Goal: Transaction & Acquisition: Download file/media

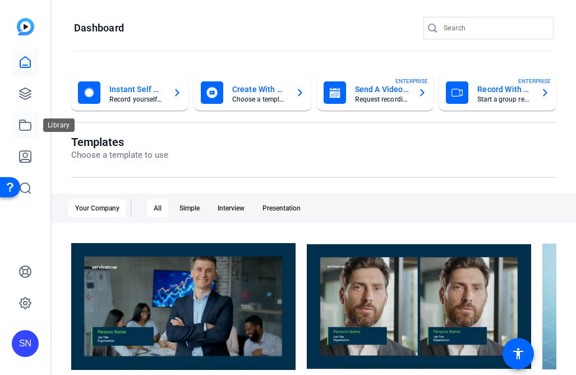
click at [24, 125] on icon at bounding box center [25, 124] width 13 height 13
click at [30, 126] on icon at bounding box center [25, 124] width 13 height 13
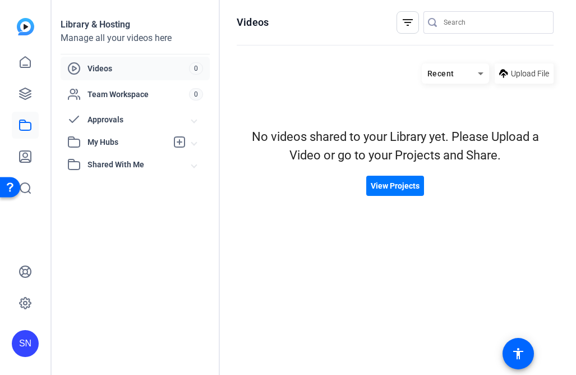
click at [131, 66] on span "Videos" at bounding box center [139, 68] width 102 height 11
click at [38, 93] on link at bounding box center [25, 93] width 27 height 27
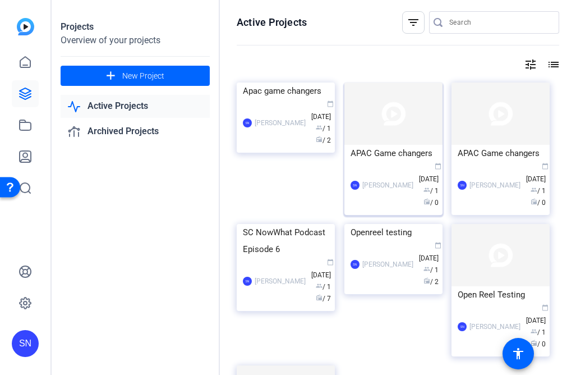
click at [400, 167] on div "SN [PERSON_NAME] calendar_today [DATE] group / 1 radio / 0" at bounding box center [394, 185] width 86 height 47
click at [316, 146] on div "calendar_today [DATE] group / 1 radio / 2" at bounding box center [322, 122] width 22 height 47
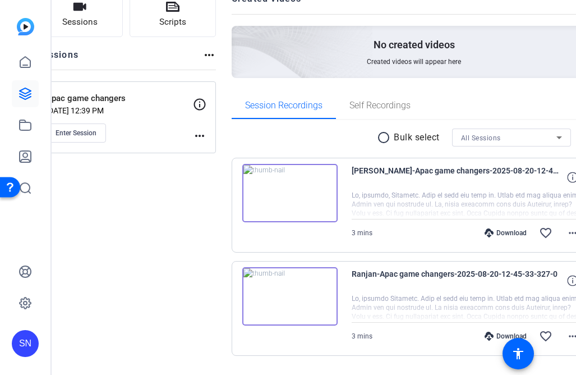
scroll to position [120, 0]
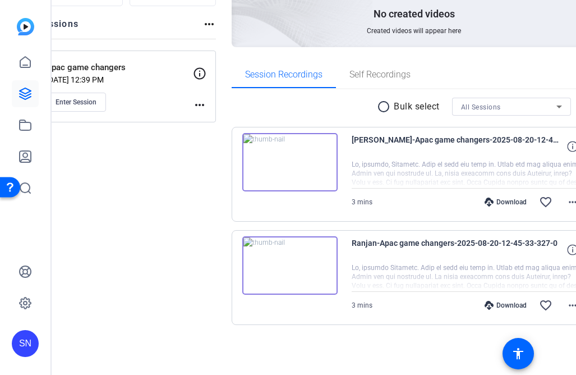
click at [479, 200] on div "Download" at bounding box center [505, 202] width 53 height 9
click at [479, 308] on div "Download" at bounding box center [505, 305] width 53 height 9
click at [566, 200] on mat-icon "more_horiz" at bounding box center [572, 201] width 13 height 13
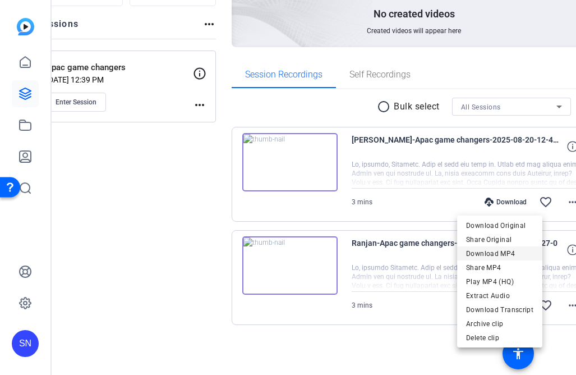
click at [497, 252] on span "Download MP4" at bounding box center [499, 253] width 67 height 13
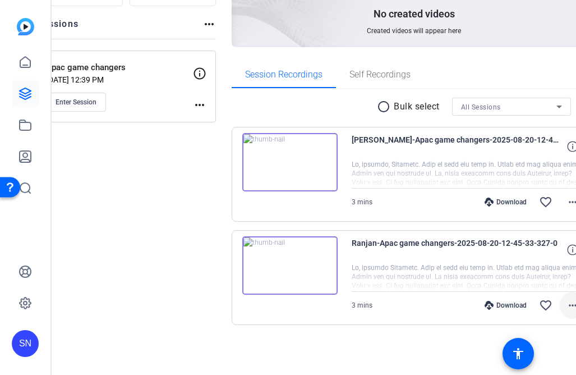
click at [566, 304] on mat-icon "more_horiz" at bounding box center [572, 305] width 13 height 13
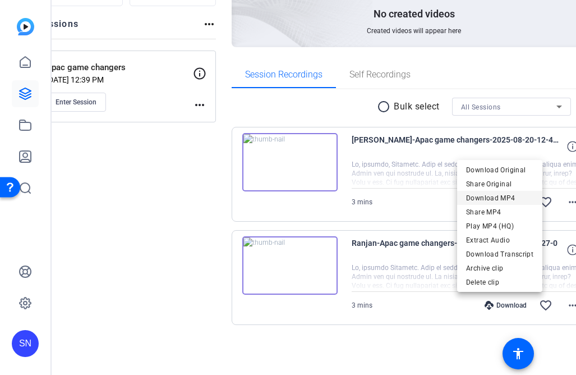
click at [505, 202] on span "Download MP4" at bounding box center [499, 197] width 67 height 13
